Goal: Navigation & Orientation: Find specific page/section

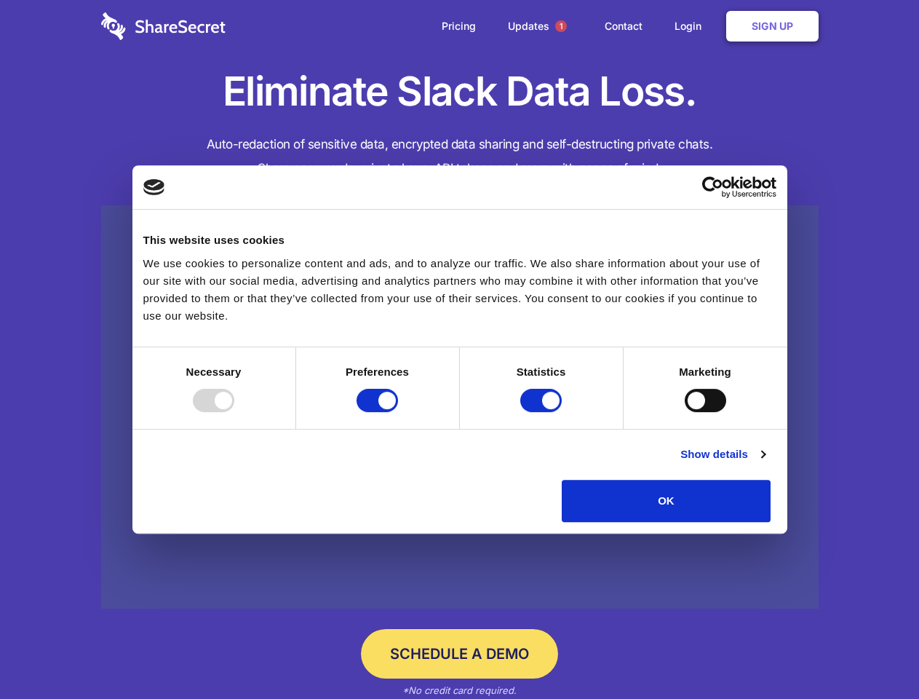
click at [234, 412] on div at bounding box center [213, 400] width 41 height 23
click at [398, 412] on input "Preferences" at bounding box center [377, 400] width 41 height 23
checkbox input "false"
click at [543, 412] on input "Statistics" at bounding box center [540, 400] width 41 height 23
checkbox input "false"
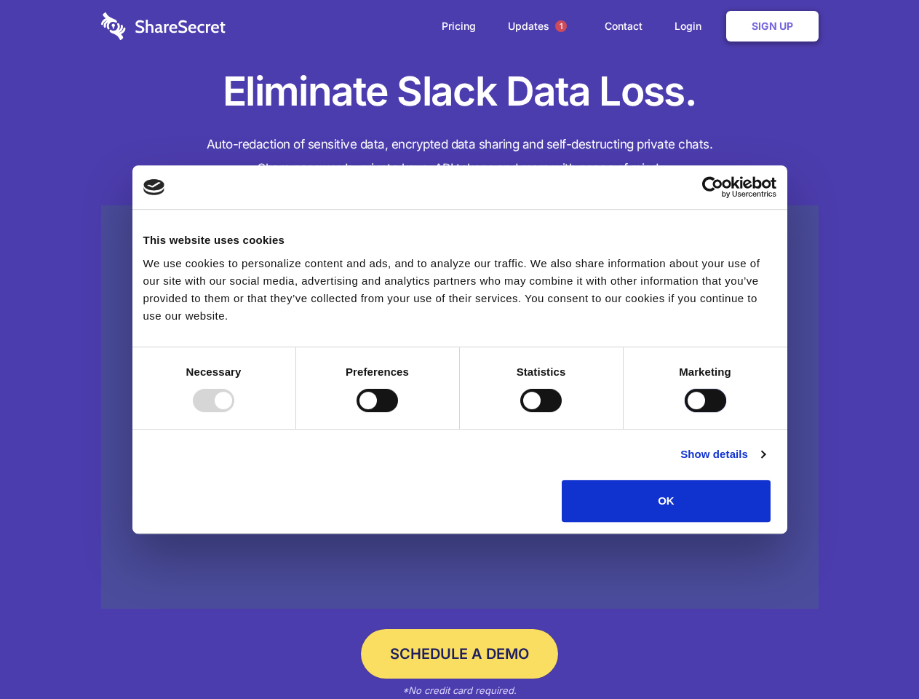
click at [685, 412] on input "Marketing" at bounding box center [705, 400] width 41 height 23
checkbox input "true"
click at [765, 463] on link "Show details" at bounding box center [723, 453] width 84 height 17
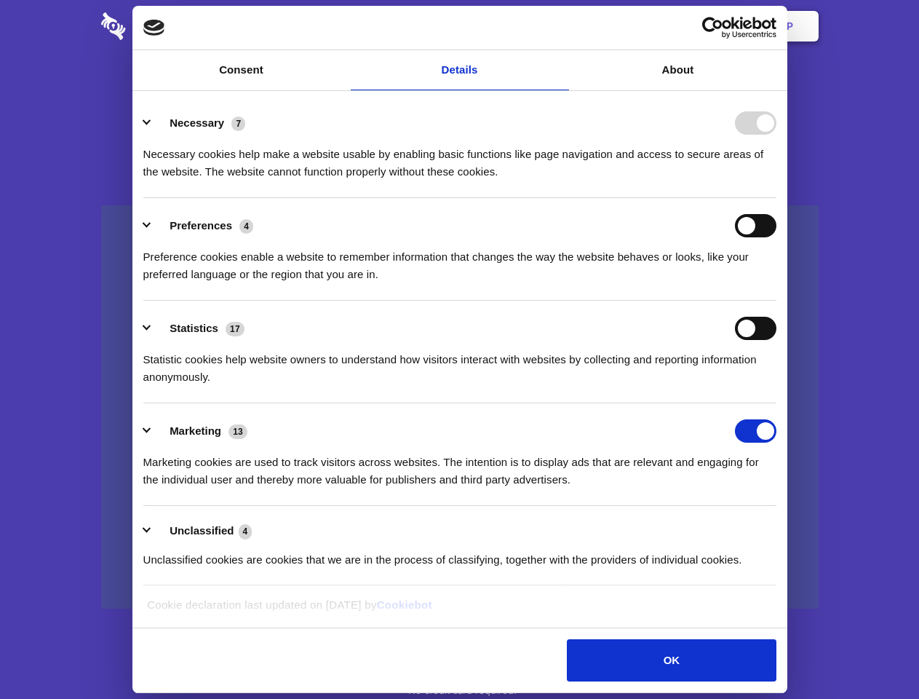
click at [777, 198] on li "Necessary 7 Necessary cookies help make a website usable by enabling basic func…" at bounding box center [459, 146] width 633 height 103
click at [561, 26] on span "1" at bounding box center [561, 26] width 12 height 12
